Goal: Find specific page/section: Find specific page/section

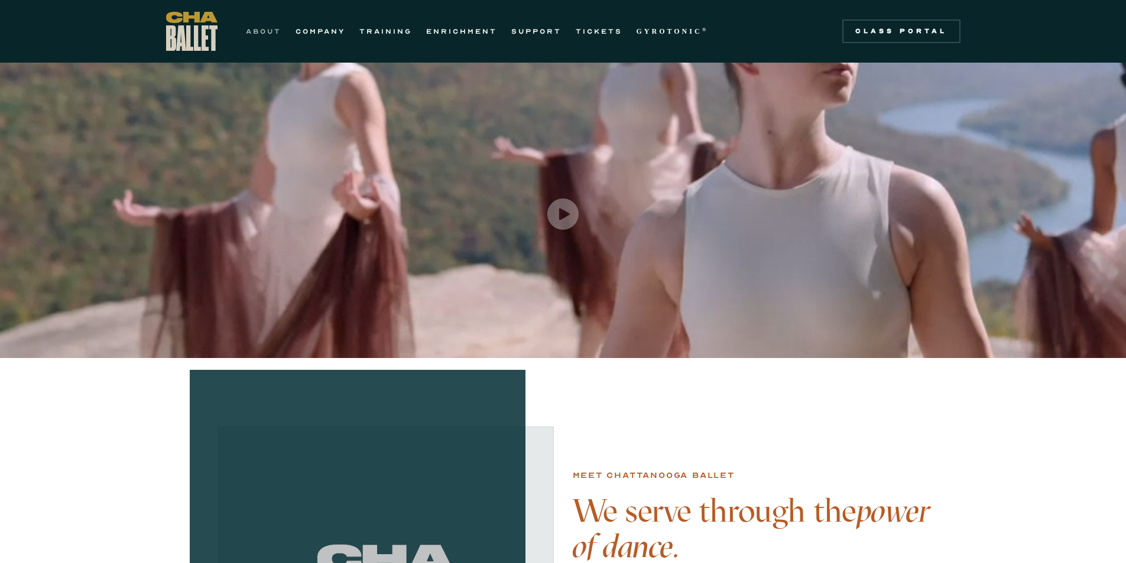
click at [268, 32] on link "ABOUT" at bounding box center [263, 31] width 35 height 14
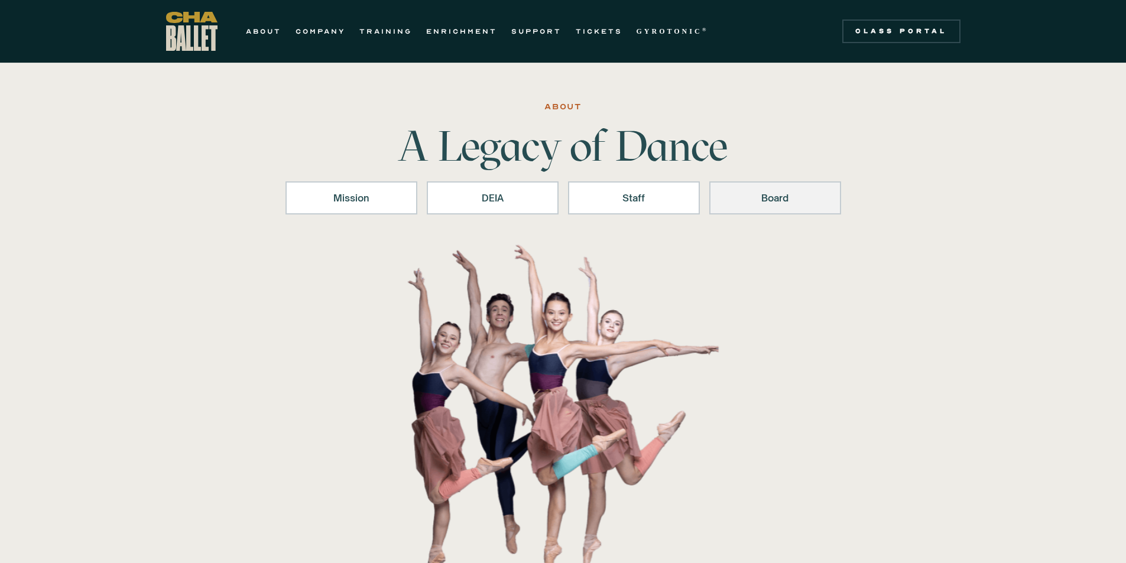
click at [776, 195] on div "Board" at bounding box center [774, 198] width 101 height 14
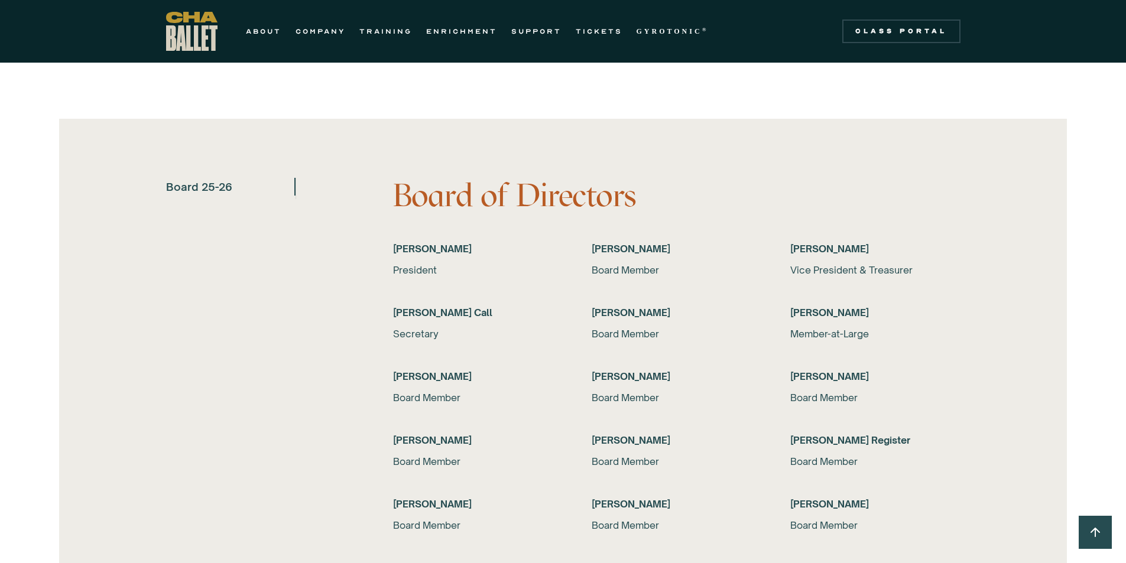
scroll to position [2235, 0]
click at [446, 248] on h6 "[PERSON_NAME]" at bounding box center [478, 248] width 170 height 14
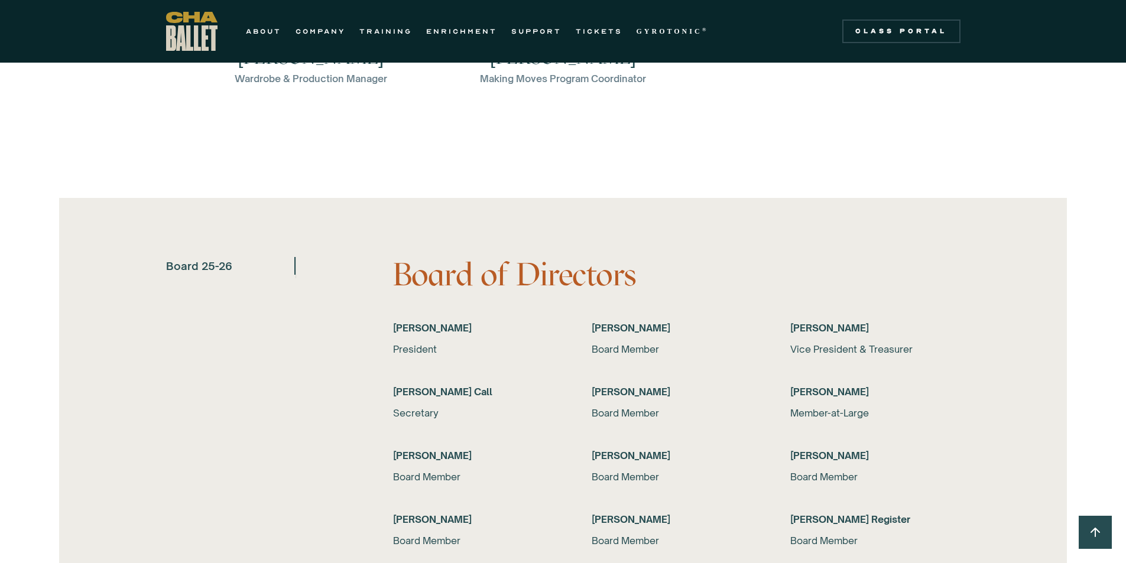
scroll to position [2176, 0]
